Goal: Task Accomplishment & Management: Complete application form

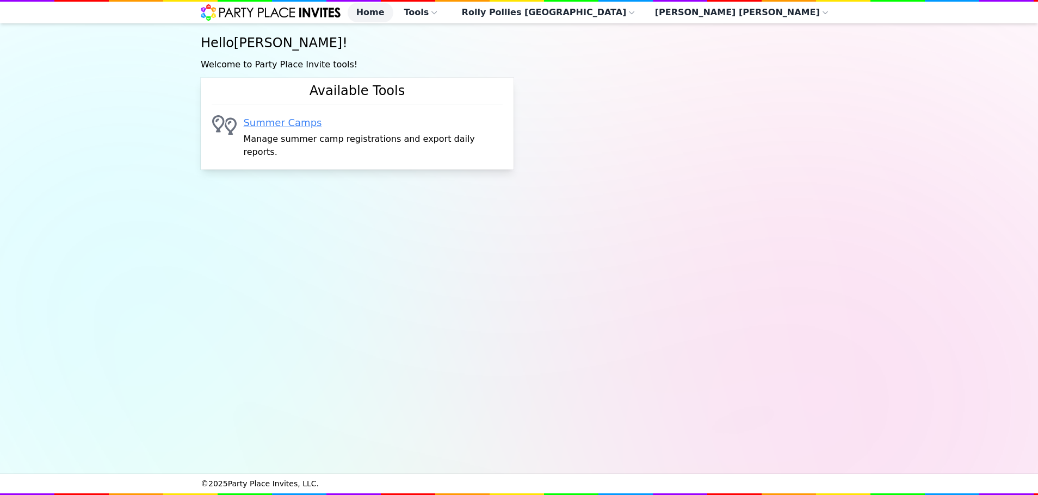
click at [275, 131] on link "Summer Camps" at bounding box center [372, 122] width 259 height 15
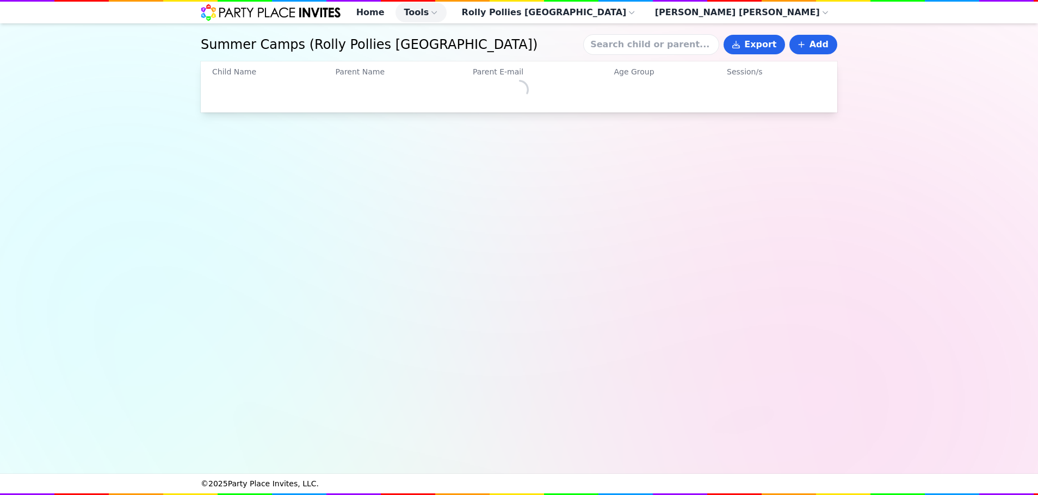
click at [678, 53] on input at bounding box center [651, 44] width 136 height 21
type input "cam"
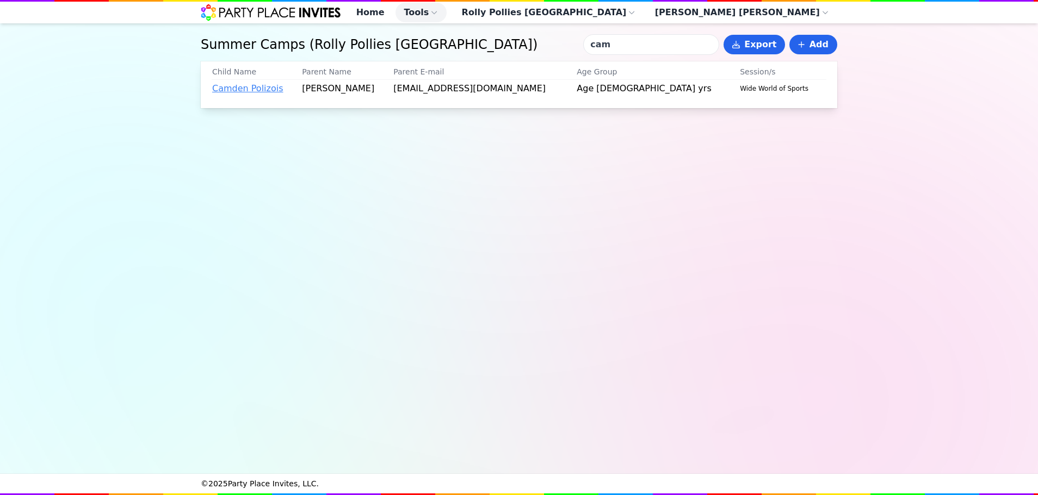
click at [252, 94] on link "Camden Polizois" at bounding box center [247, 88] width 71 height 10
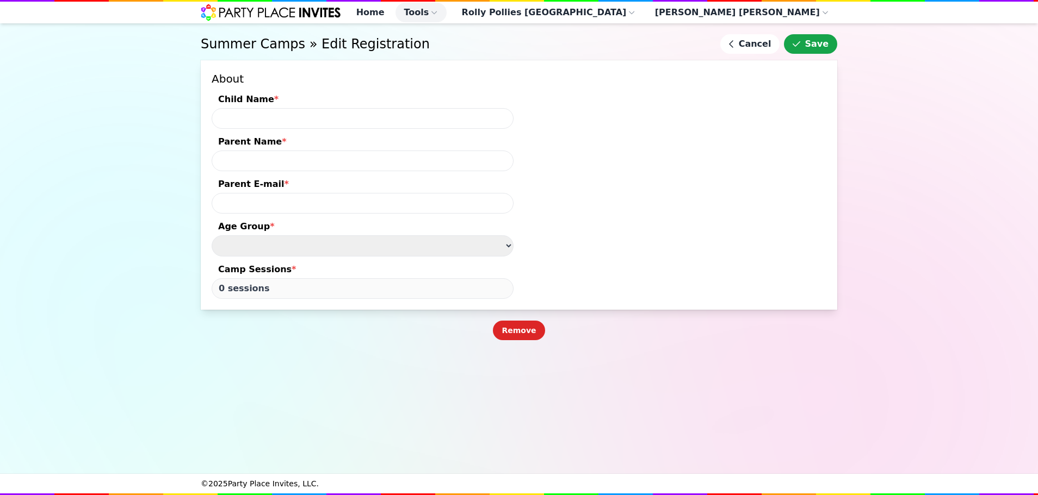
type input "Camden Polizois"
type input "[PERSON_NAME]"
type input "[EMAIL_ADDRESS][DOMAIN_NAME]"
type input "2 sessions"
select select "Age [DEMOGRAPHIC_DATA] yrs"
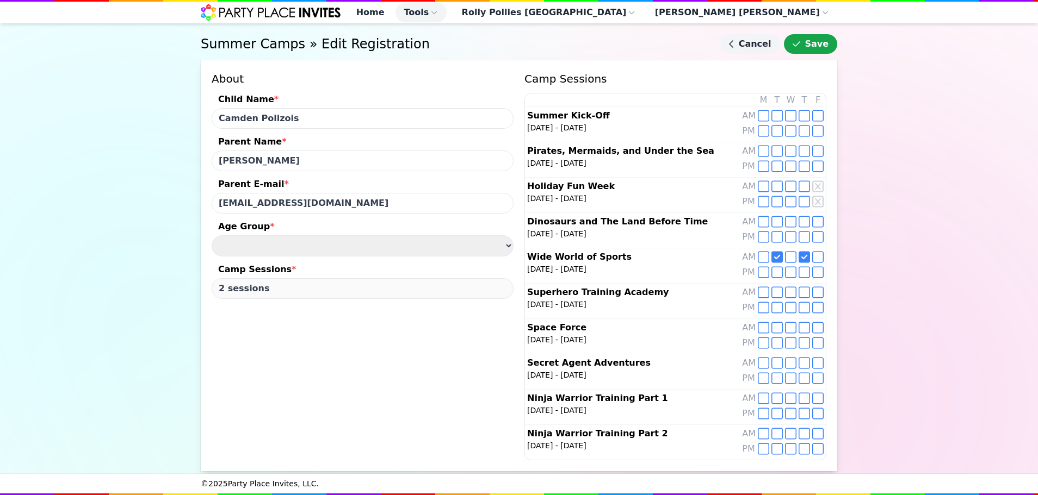
click at [774, 53] on link "Cancel" at bounding box center [750, 44] width 60 height 20
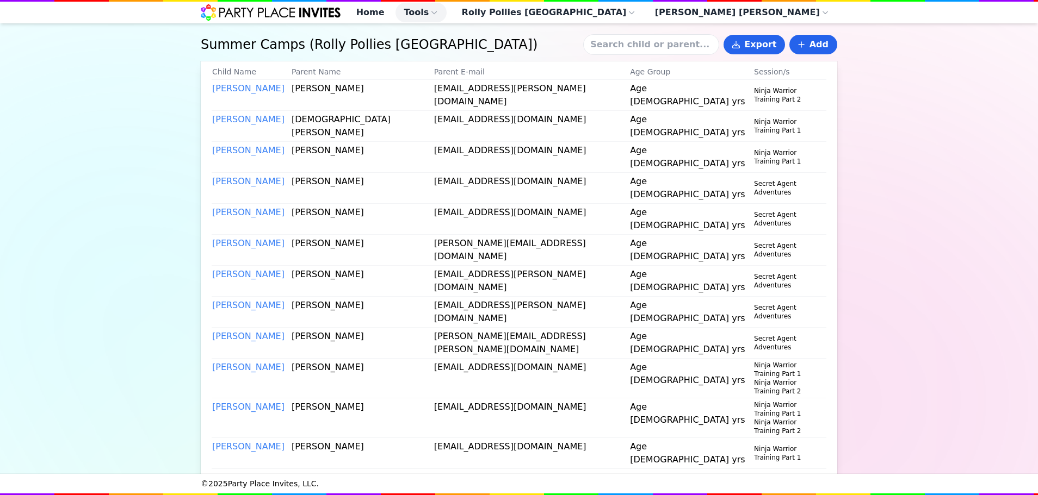
click at [647, 55] on input at bounding box center [651, 44] width 136 height 21
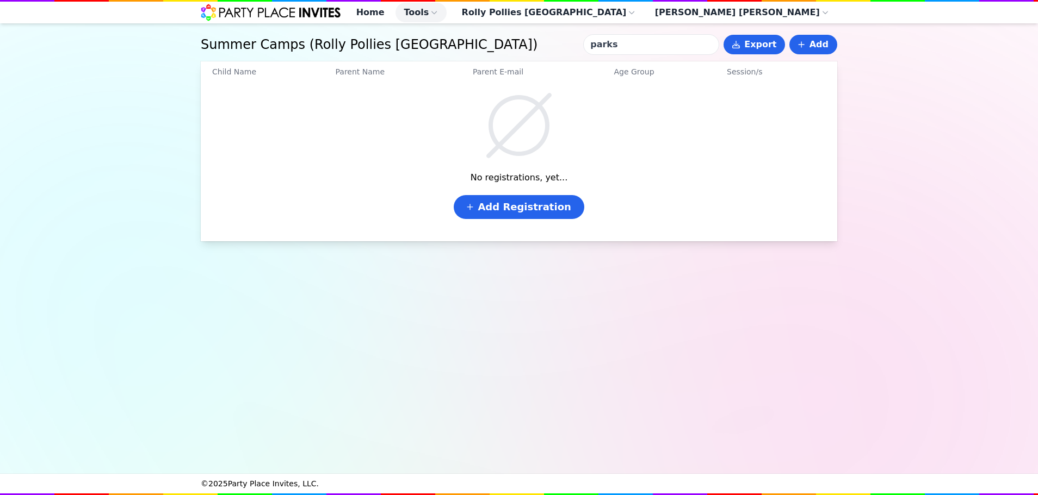
type input "parks"
